Goal: Task Accomplishment & Management: Manage account settings

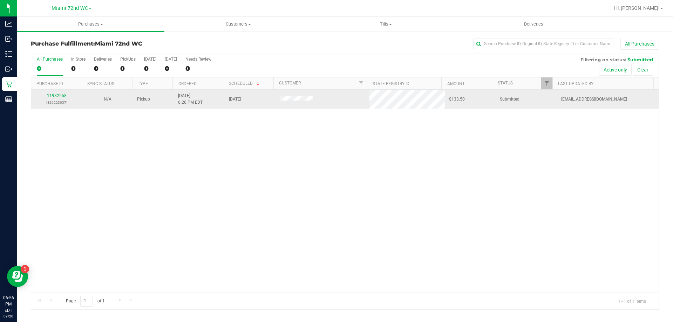
click at [59, 96] on link "11982258" at bounding box center [57, 95] width 20 height 5
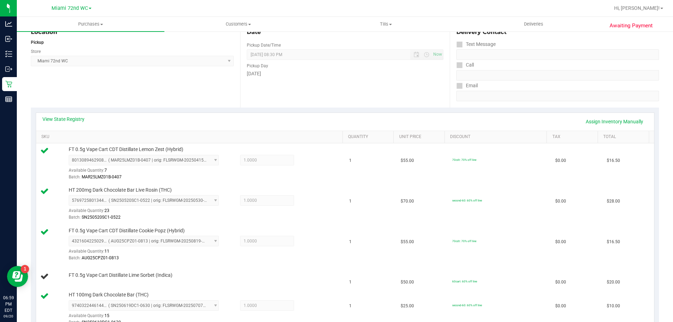
scroll to position [70, 0]
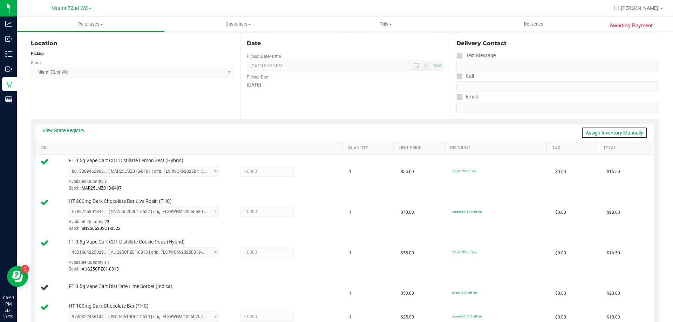
click at [610, 137] on link "Assign Inventory Manually" at bounding box center [614, 133] width 67 height 12
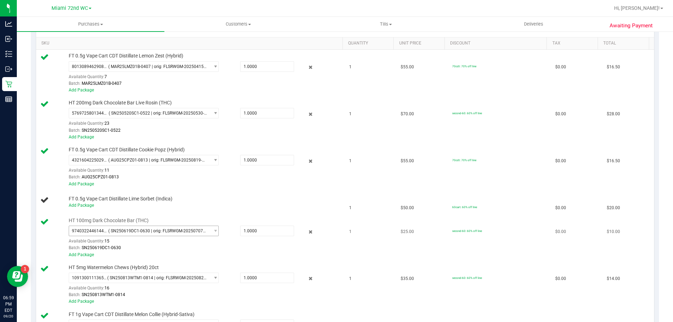
scroll to position [175, 0]
click at [89, 206] on link "Add Package" at bounding box center [81, 205] width 25 height 5
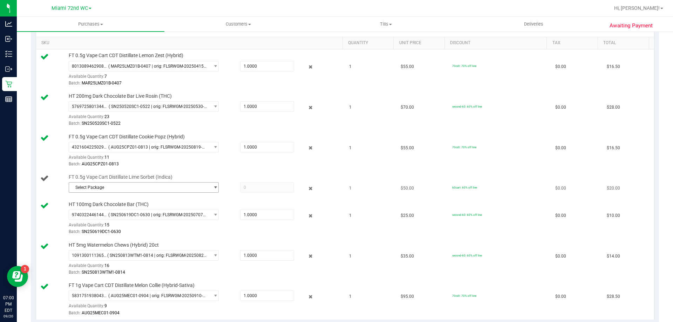
click at [95, 191] on span "Select Package" at bounding box center [139, 188] width 141 height 10
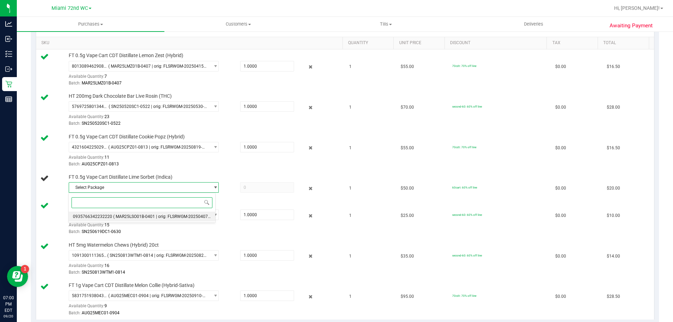
click at [92, 214] on li "0935766342232220 ( MAR25LSO01B-0401 | orig: FLSRWGM-20250407-2324 )" at bounding box center [142, 217] width 147 height 10
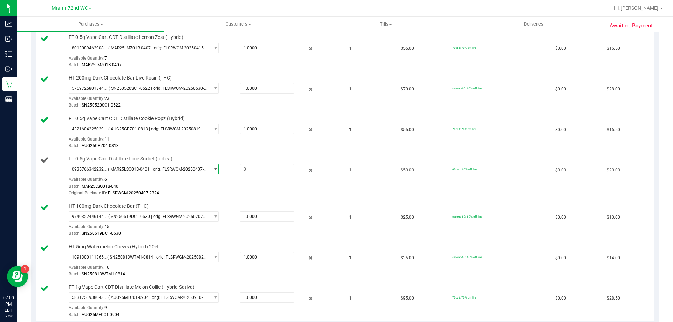
scroll to position [210, 0]
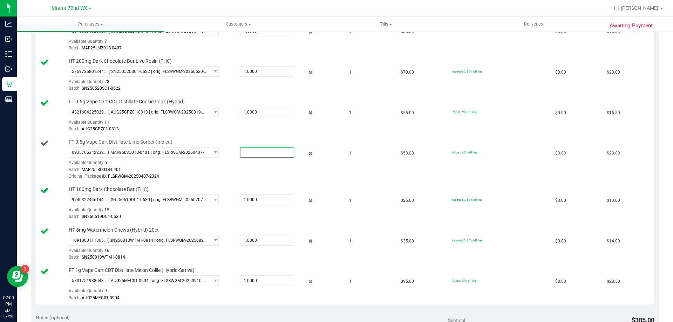
click at [278, 153] on span at bounding box center [267, 152] width 54 height 11
type input "1"
type input "1.0000"
click at [318, 181] on td "FT 0.5g Vape Cart Distillate Lime Sorbet (Indica) 0935766342232220 ( MAR25LSO01…" at bounding box center [190, 159] width 309 height 47
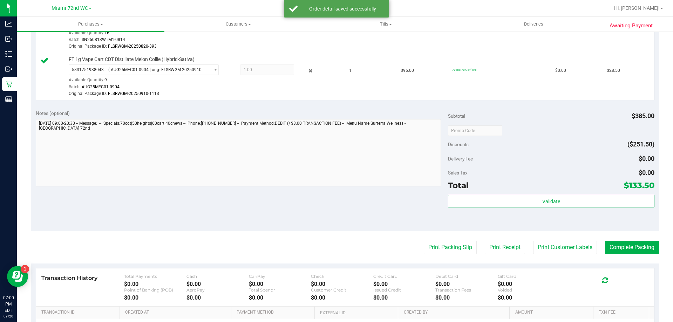
scroll to position [456, 0]
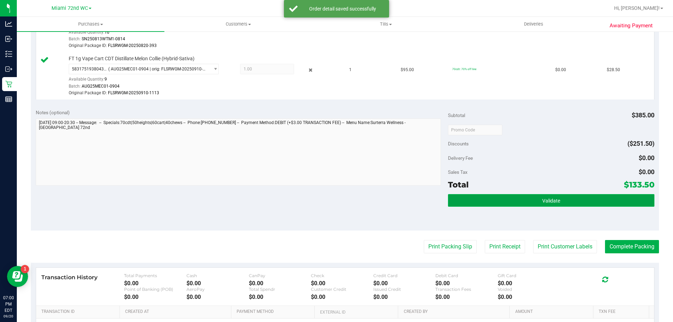
click at [540, 196] on button "Validate" at bounding box center [551, 200] width 206 height 13
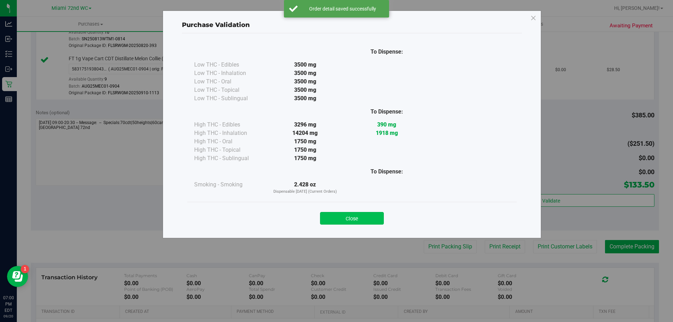
click at [353, 218] on button "Close" at bounding box center [352, 218] width 64 height 13
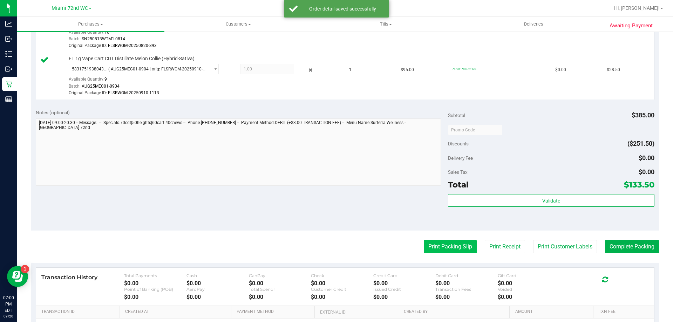
click at [433, 246] on button "Print Packing Slip" at bounding box center [450, 246] width 53 height 13
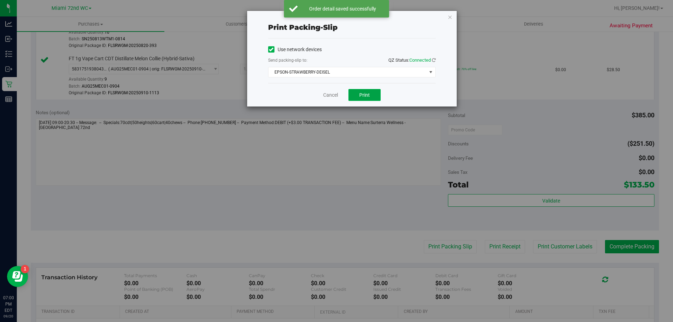
click at [363, 100] on button "Print" at bounding box center [364, 95] width 32 height 12
click at [449, 15] on icon "button" at bounding box center [450, 17] width 5 height 8
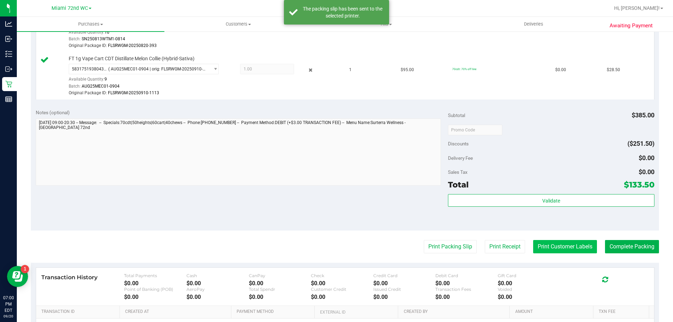
click at [565, 251] on button "Print Customer Labels" at bounding box center [565, 246] width 64 height 13
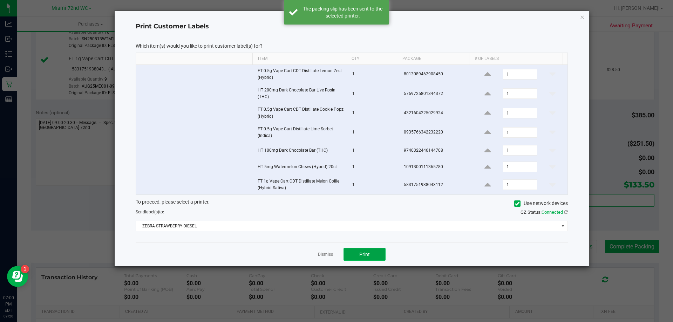
click at [373, 253] on button "Print" at bounding box center [365, 254] width 42 height 13
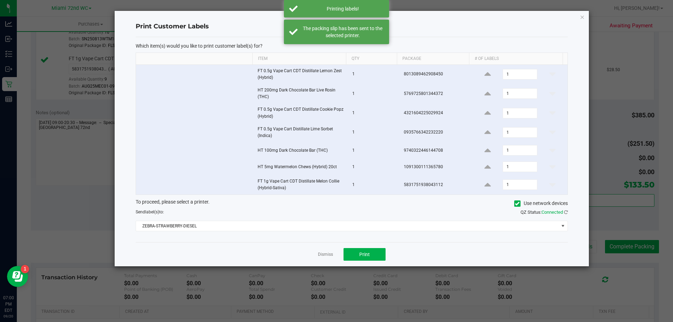
click at [578, 16] on div "Print Customer Labels Which item(s) would you like to print customer label(s) f…" at bounding box center [352, 139] width 474 height 256
click at [581, 16] on icon "button" at bounding box center [582, 17] width 5 height 8
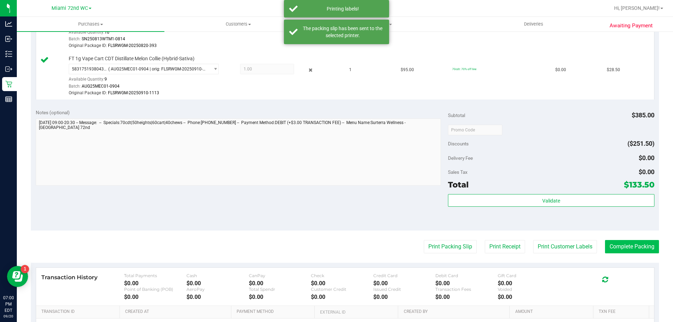
drag, startPoint x: 655, startPoint y: 247, endPoint x: 647, endPoint y: 246, distance: 7.7
click at [644, 246] on button "Complete Packing" at bounding box center [632, 246] width 54 height 13
